Goal: Register for event/course

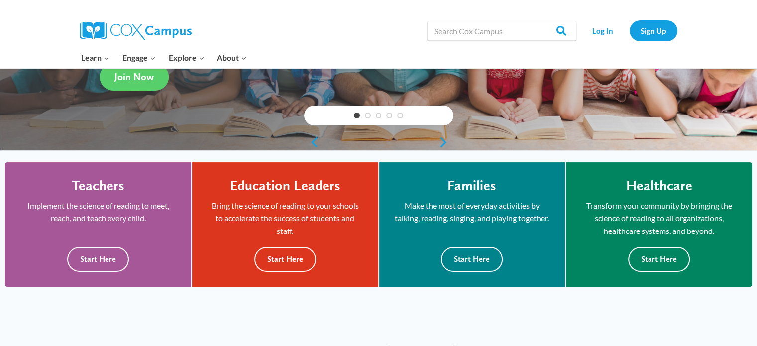
drag, startPoint x: 760, startPoint y: 34, endPoint x: 761, endPoint y: 62, distance: 27.9
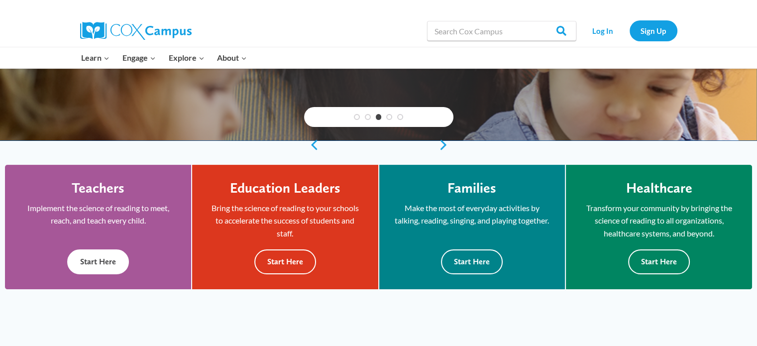
click at [102, 263] on button "Start Here" at bounding box center [98, 261] width 62 height 24
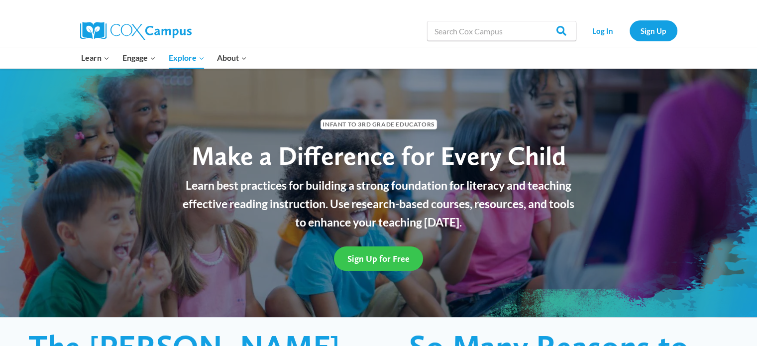
click at [392, 258] on span "Sign Up for Free" at bounding box center [379, 258] width 62 height 10
click at [366, 255] on span "Sign Up for Free" at bounding box center [379, 258] width 62 height 10
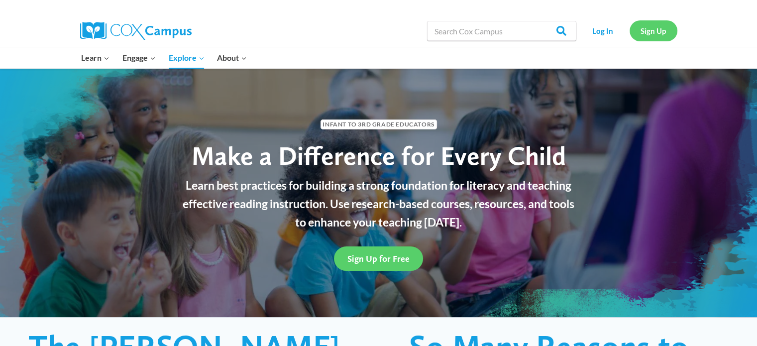
click at [651, 28] on link "Sign Up" at bounding box center [654, 30] width 48 height 20
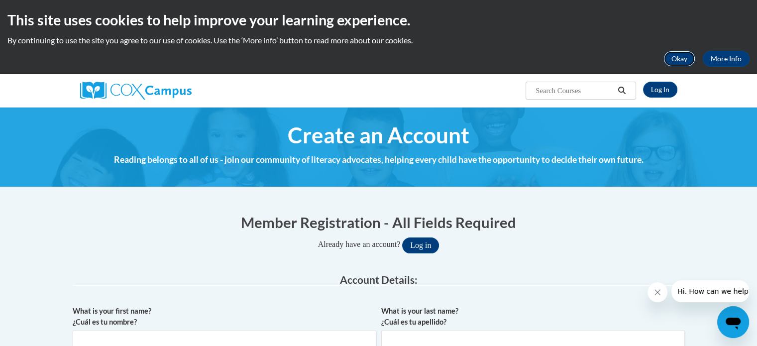
click at [685, 57] on button "Okay" at bounding box center [680, 59] width 32 height 16
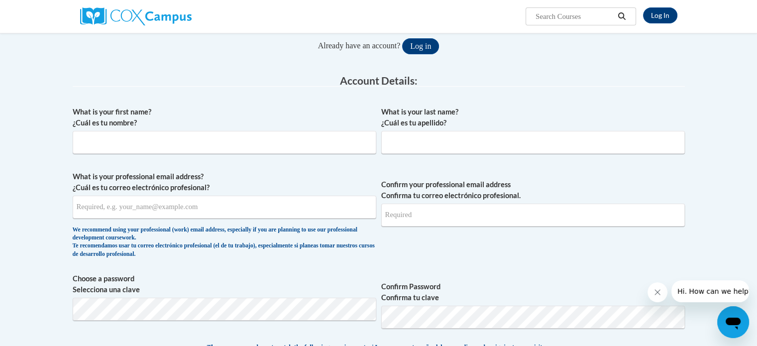
scroll to position [126, 0]
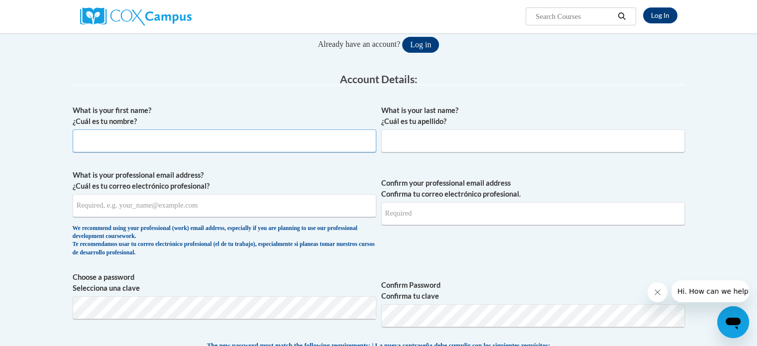
click at [164, 144] on input "What is your first name? ¿Cuál es tu nombre?" at bounding box center [225, 140] width 304 height 23
type input "[PERSON_NAME]"
type input "Martin"
click at [140, 204] on input "What is your professional email address? ¿Cuál es tu correo electrónico profesi…" at bounding box center [225, 205] width 304 height 23
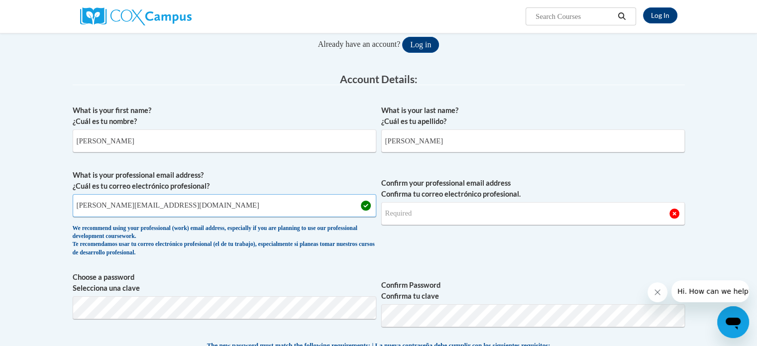
type input "[PERSON_NAME][EMAIL_ADDRESS][DOMAIN_NAME]"
click at [415, 213] on input "Confirm your professional email address Confirma tu correo electrónico profesio…" at bounding box center [533, 213] width 304 height 23
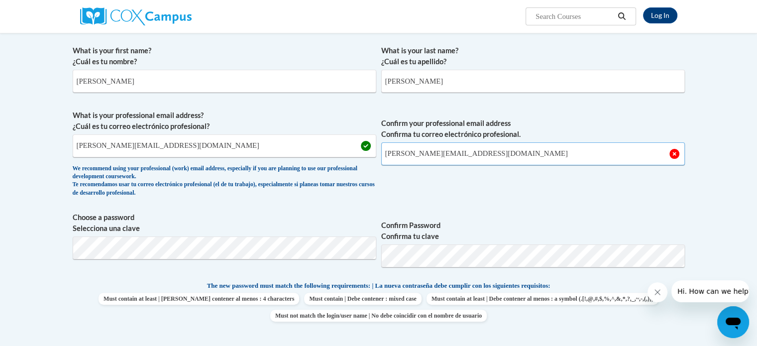
scroll to position [191, 0]
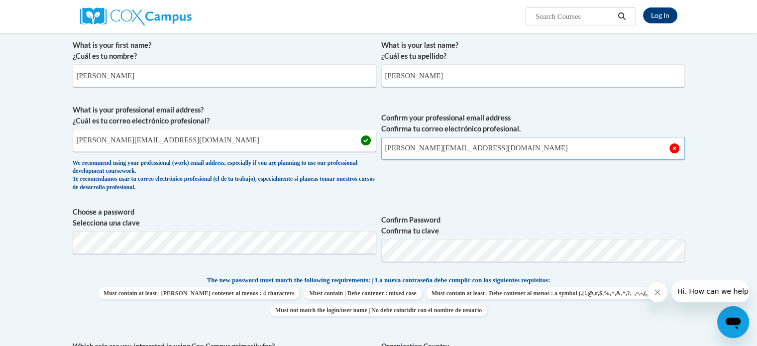
type input "[PERSON_NAME][EMAIL_ADDRESS][DOMAIN_NAME]"
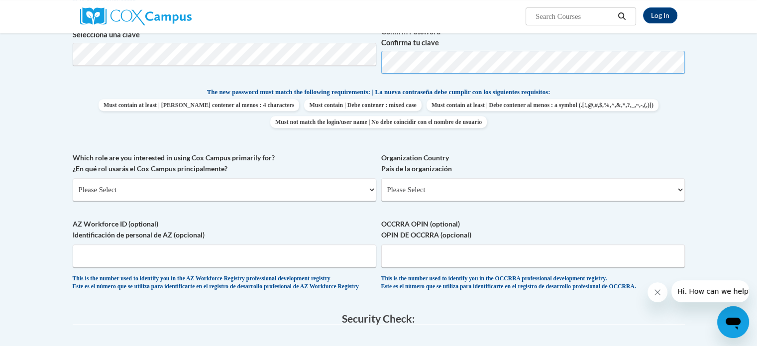
scroll to position [389, 0]
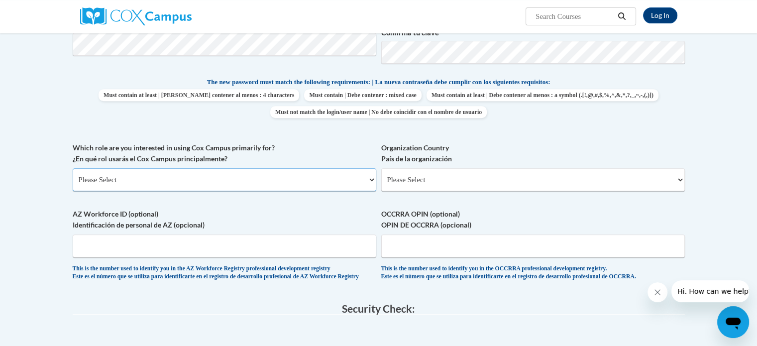
click at [172, 178] on select "Please Select College/University | Colegio/Universidad Community/Nonprofit Part…" at bounding box center [225, 179] width 304 height 23
select select "fbf2d438-af2f-41f8-98f1-81c410e29de3"
click at [73, 168] on select "Please Select College/University | Colegio/Universidad Community/Nonprofit Part…" at bounding box center [225, 179] width 304 height 23
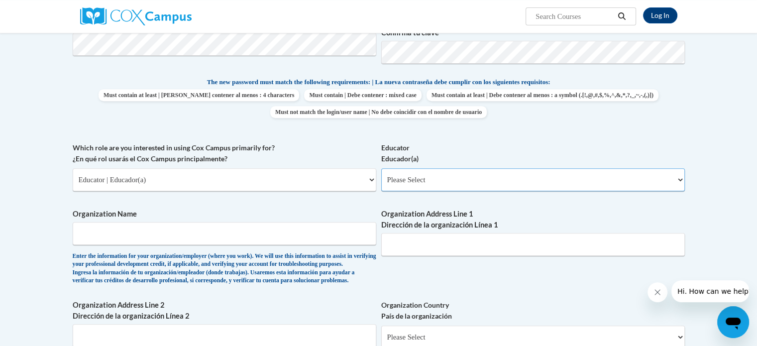
click at [433, 178] on select "Please Select Early Learning/Daycare Teacher/Family Home Care Provider | Maestr…" at bounding box center [533, 179] width 304 height 23
select select "8e40623d-54d0-45cd-9f92-5df65cd3f8cf"
click at [381, 168] on select "Please Select Early Learning/Daycare Teacher/Family Home Care Provider | Maestr…" at bounding box center [533, 179] width 304 height 23
click at [123, 231] on input "Organization Name" at bounding box center [225, 233] width 304 height 23
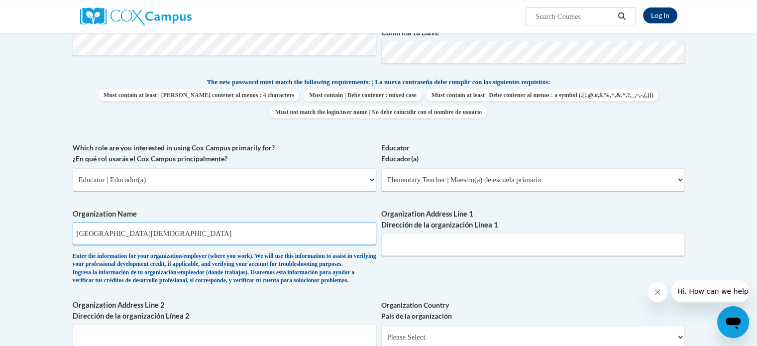
type input "Calvary Christian School"
click at [430, 244] on input "Organization Address Line 1 Dirección de la organización Línea 1" at bounding box center [533, 244] width 304 height 23
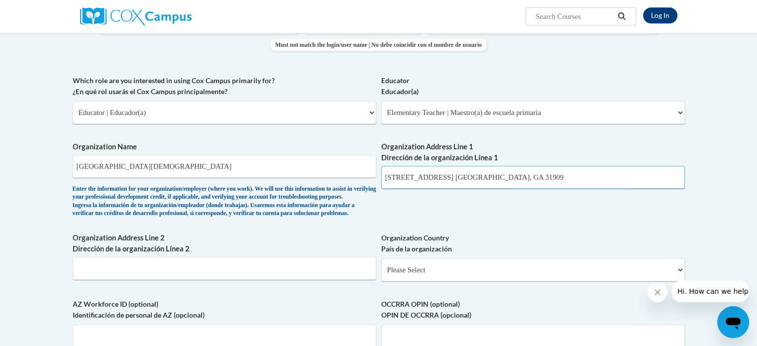
scroll to position [534, 0]
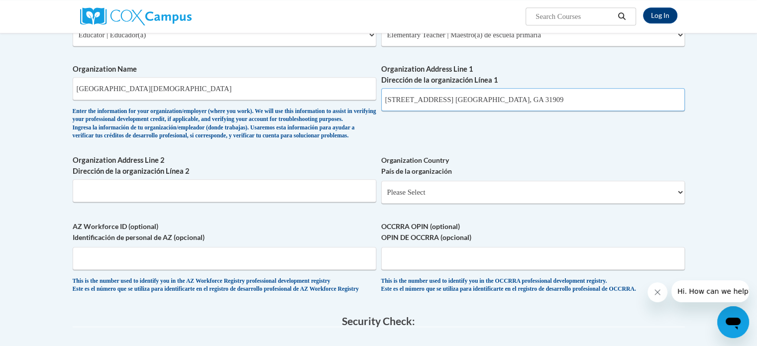
type input "7556 Old Moon Rd. Columbus, GA 31909"
click at [450, 204] on select "Please Select United States | Estados Unidos Outside of the United States | Fue…" at bounding box center [533, 192] width 304 height 23
select select "ad49bcad-a171-4b2e-b99c-48b446064914"
click at [381, 197] on select "Please Select United States | Estados Unidos Outside of the United States | Fue…" at bounding box center [533, 192] width 304 height 23
select select
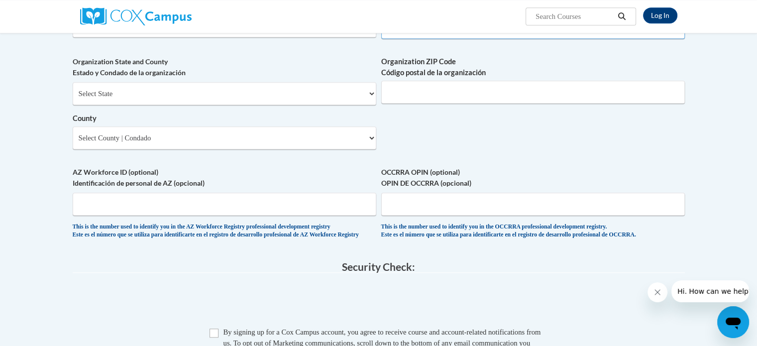
scroll to position [714, 0]
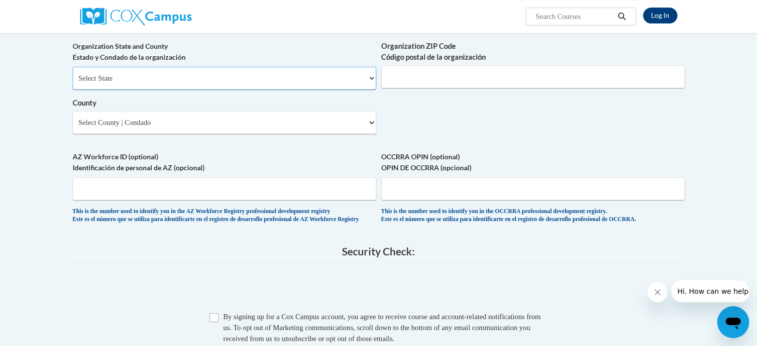
click at [161, 90] on select "Select State Alabama Alaska Arizona Arkansas California Colorado Connecticut De…" at bounding box center [225, 78] width 304 height 23
select select "Georgia"
click at [73, 83] on select "Select State Alabama Alaska Arizona Arkansas California Colorado Connecticut De…" at bounding box center [225, 78] width 304 height 23
click at [454, 88] on input "Organization ZIP Code Código postal de la organización" at bounding box center [533, 76] width 304 height 23
type input "31909"
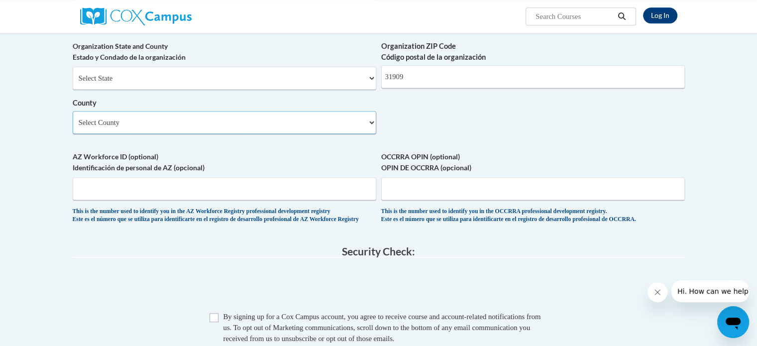
click at [350, 134] on select "Select County Appling Atkinson Bacon Baker Baldwin Banks Barrow Bartow Ben Hill…" at bounding box center [225, 122] width 304 height 23
select select "Muscogee"
click at [73, 127] on select "Select County Appling Atkinson Bacon Baker Baldwin Banks Barrow Bartow Ben Hill…" at bounding box center [225, 122] width 304 height 23
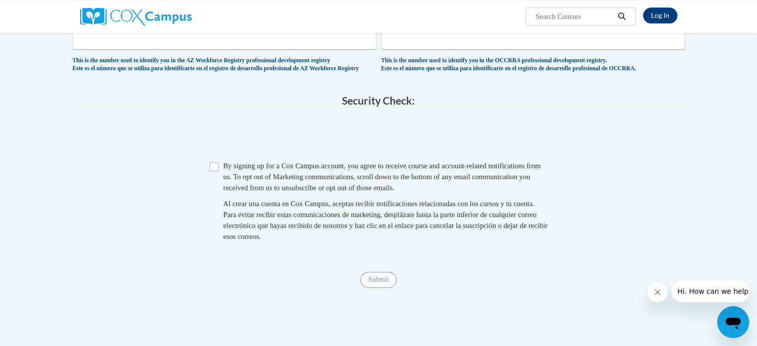
scroll to position [869, 0]
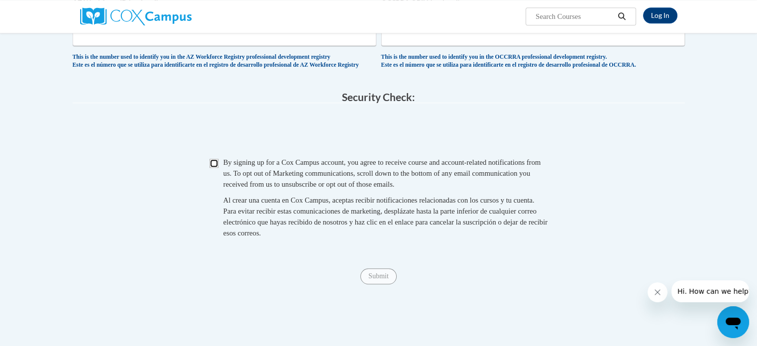
click at [214, 168] on input "Checkbox" at bounding box center [214, 163] width 9 height 9
checkbox input "true"
click at [383, 284] on input "Submit" at bounding box center [378, 276] width 36 height 16
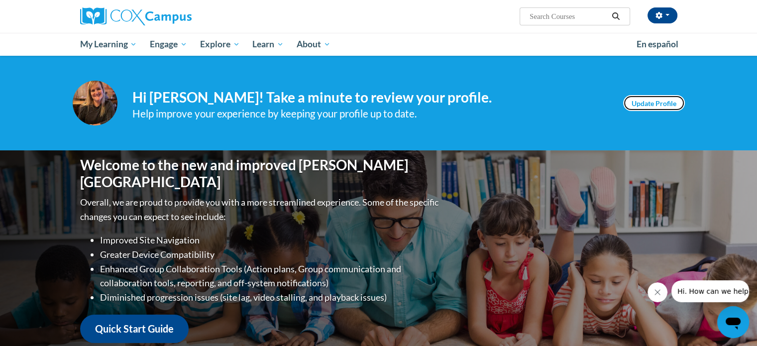
click at [659, 104] on link "Update Profile" at bounding box center [654, 103] width 62 height 16
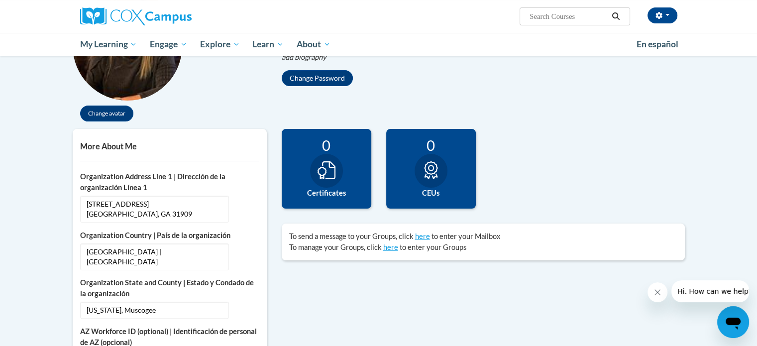
scroll to position [161, 0]
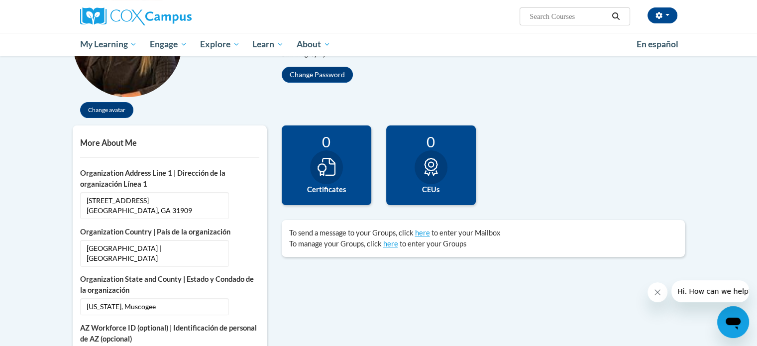
click at [757, 88] on html "Amy Martin (Eastern Daylight Time GMT-0400 ) My Profile Inbox My Transcripts Lo…" at bounding box center [378, 12] width 757 height 346
click at [101, 109] on button "Change avatar" at bounding box center [106, 110] width 53 height 16
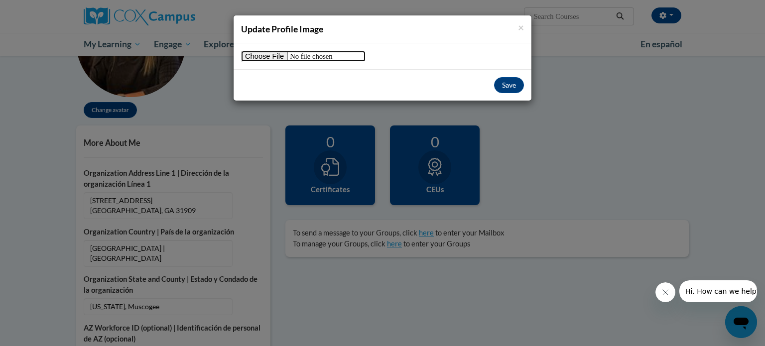
click at [274, 56] on input "file" at bounding box center [303, 56] width 124 height 11
type input "C:\fakepath\amyblackcow.jpg"
click at [510, 92] on button "Save" at bounding box center [509, 85] width 30 height 16
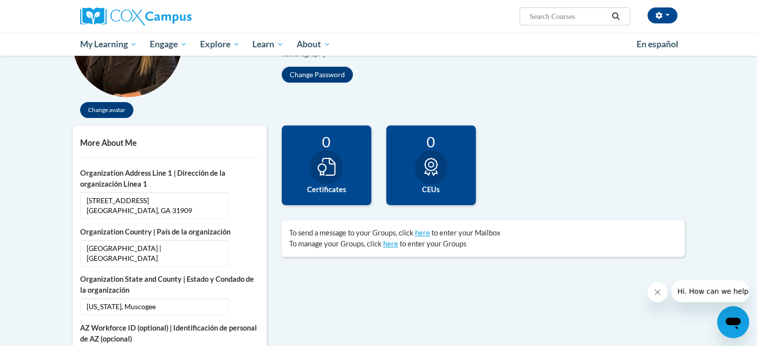
click at [509, 89] on div "Change avatar Amy Edit Screen Name Amy Save Martin Edit Screen Name Martin Save" at bounding box center [378, 57] width 627 height 138
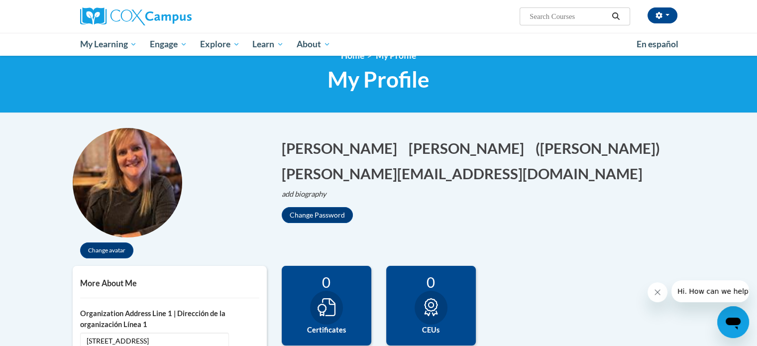
scroll to position [0, 0]
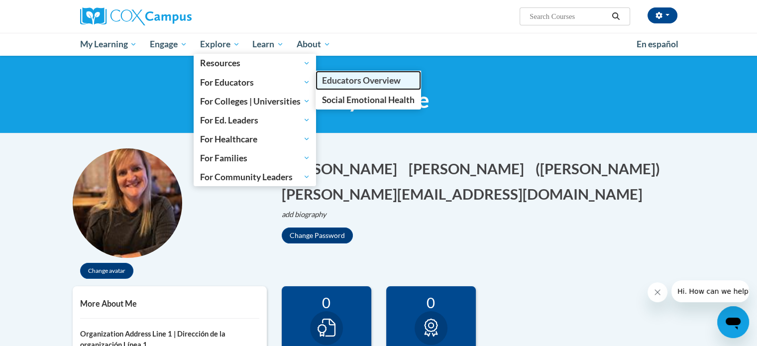
click at [344, 80] on span "Educators Overview" at bounding box center [361, 80] width 79 height 10
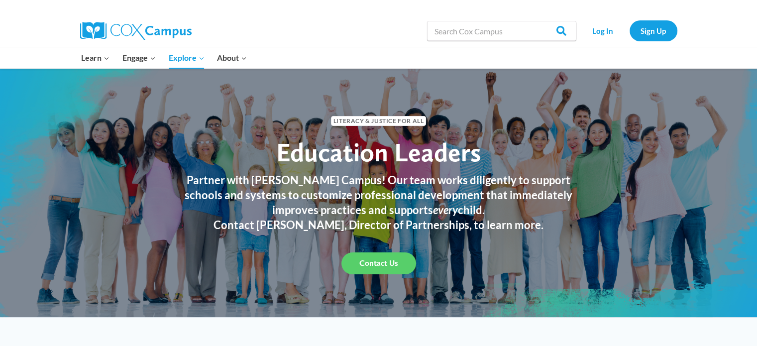
drag, startPoint x: 763, startPoint y: 70, endPoint x: 764, endPoint y: 45, distance: 24.9
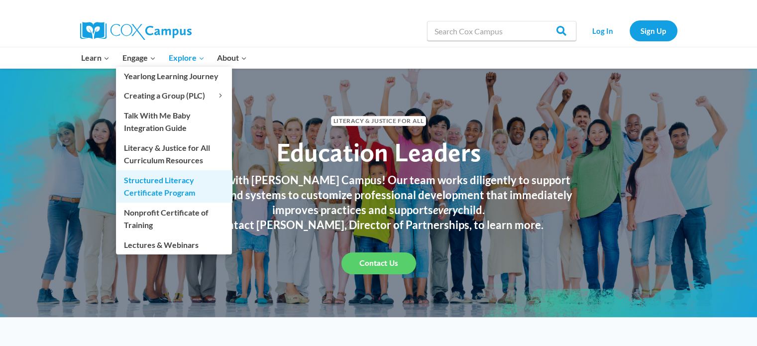
click at [167, 189] on link "Structured Literacy Certificate Program" at bounding box center [174, 186] width 116 height 32
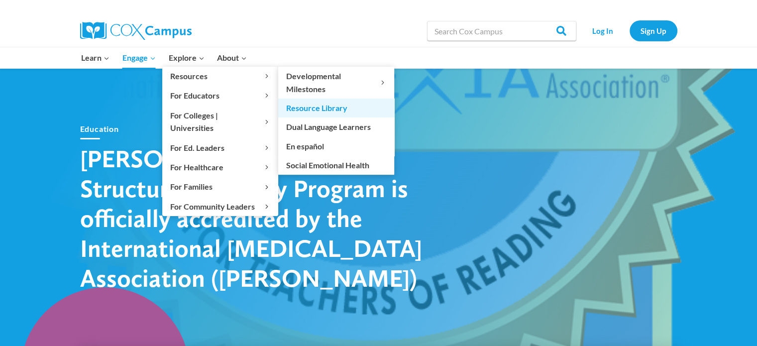
click at [307, 111] on link "Resource Library" at bounding box center [336, 108] width 116 height 19
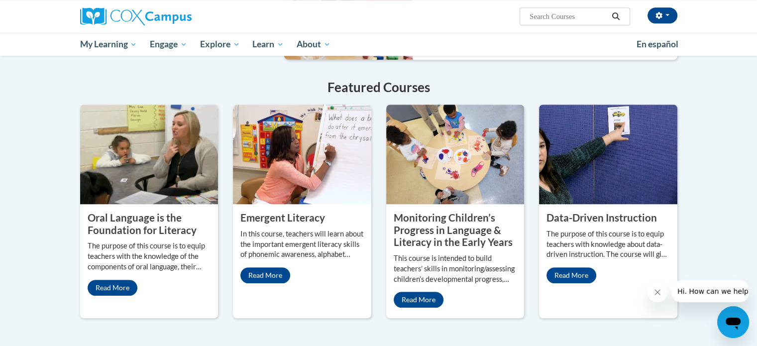
scroll to position [776, 0]
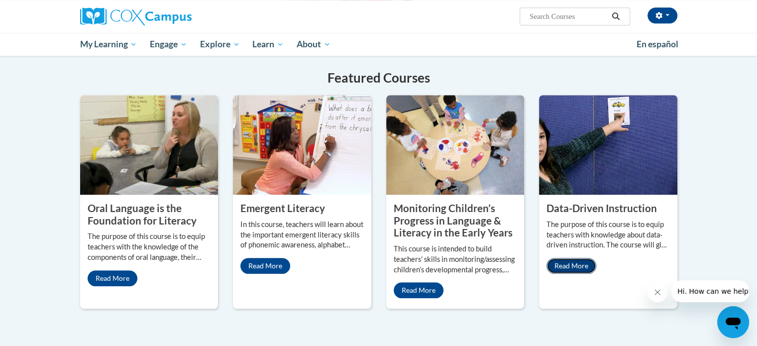
click at [578, 258] on link "Read More" at bounding box center [572, 266] width 50 height 16
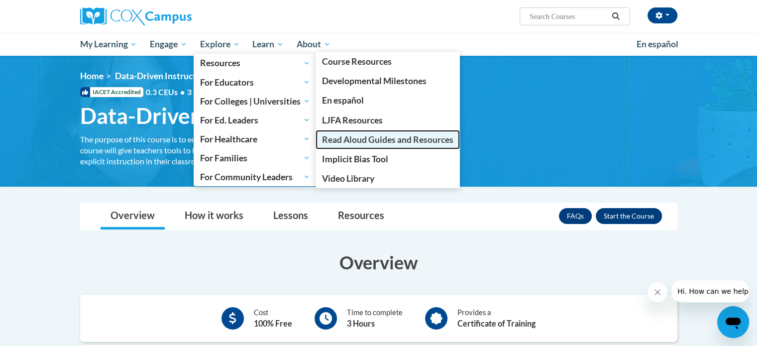
click at [354, 141] on span "Read Aloud Guides and Resources" at bounding box center [387, 139] width 131 height 10
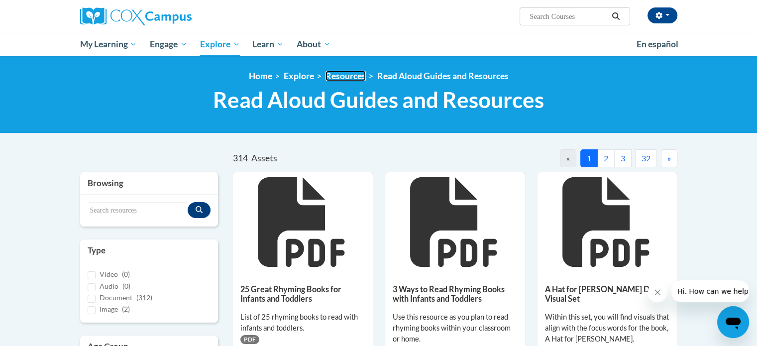
click at [338, 74] on link "Resources" at bounding box center [346, 76] width 40 height 10
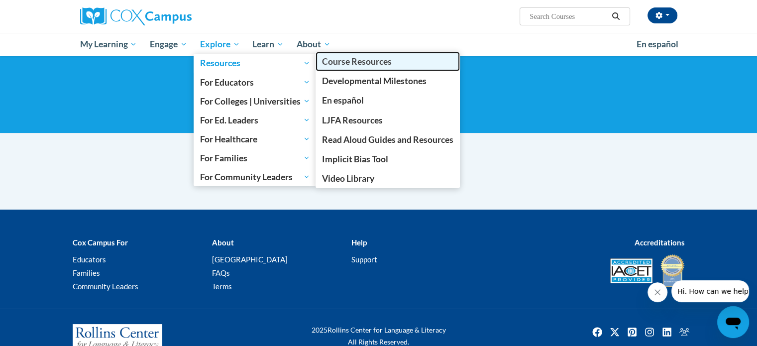
click at [341, 62] on span "Course Resources" at bounding box center [357, 61] width 70 height 10
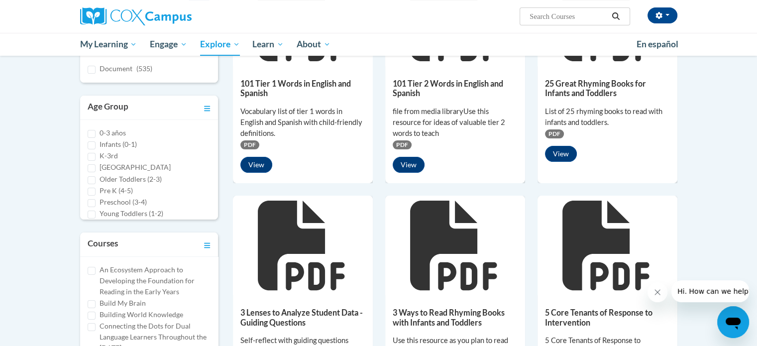
scroll to position [8, 0]
click at [91, 146] on input "K-3rd" at bounding box center [92, 149] width 8 height 8
checkbox input "true"
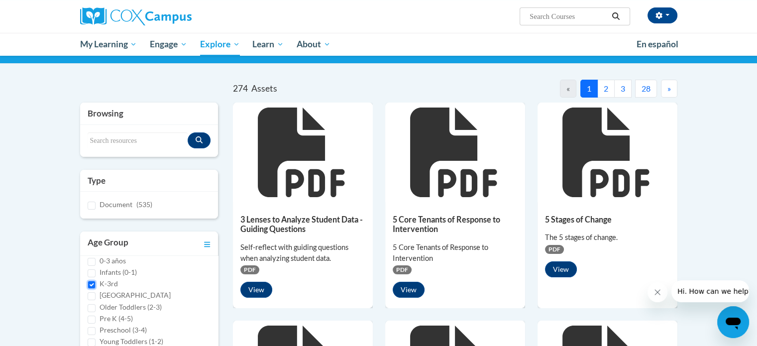
scroll to position [122, 0]
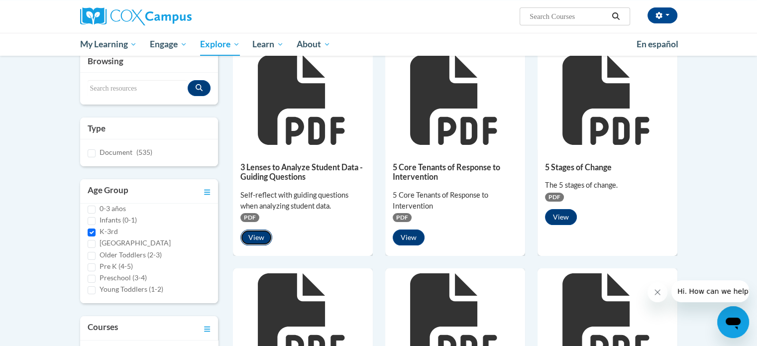
click at [253, 238] on button "View" at bounding box center [256, 238] width 32 height 16
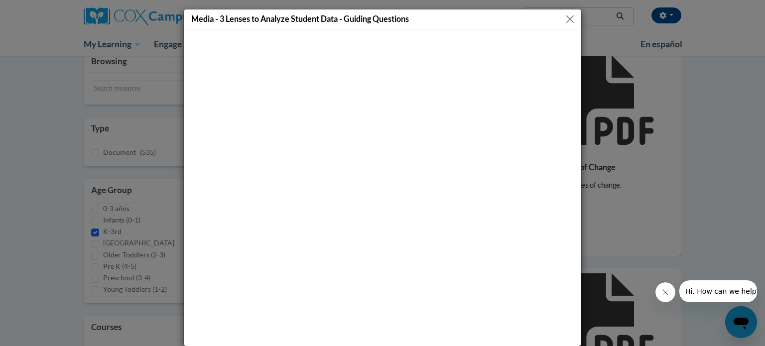
click at [568, 13] on button "Close" at bounding box center [570, 19] width 12 height 12
